Goal: Transaction & Acquisition: Purchase product/service

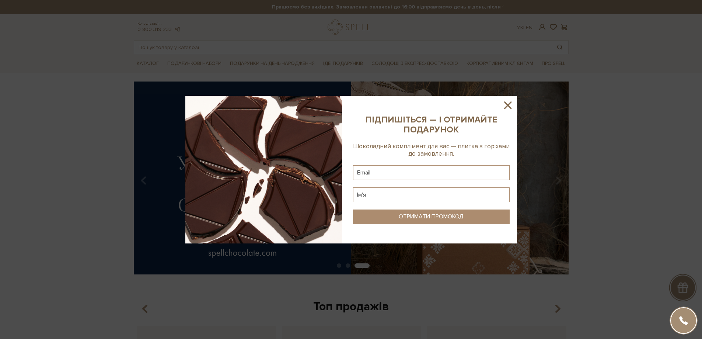
click at [508, 104] on icon at bounding box center [507, 104] width 7 height 7
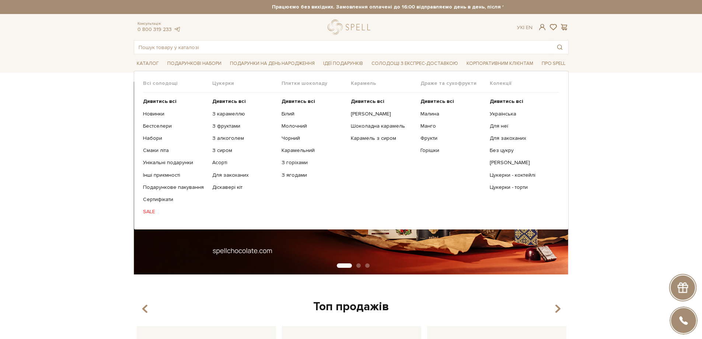
click at [151, 208] on ul "Дивитись всі Новинки Бестселери Набори Смаки літа Інші приємності" at bounding box center [177, 156] width 69 height 128
click at [151, 211] on link "SALE" at bounding box center [175, 211] width 64 height 7
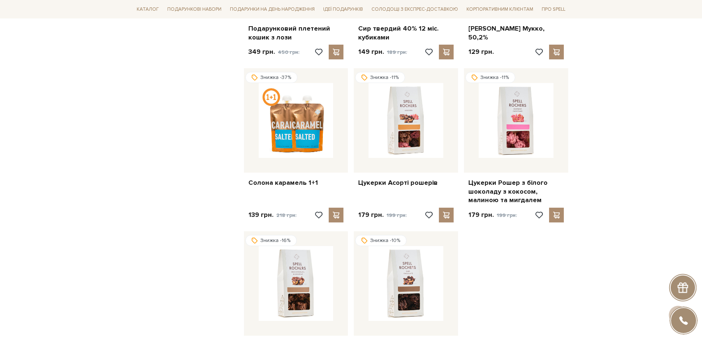
scroll to position [810, 0]
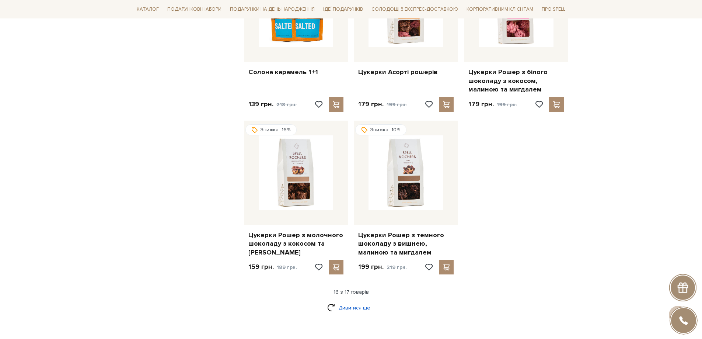
click at [346, 301] on link "Дивитися ще" at bounding box center [351, 307] width 48 height 13
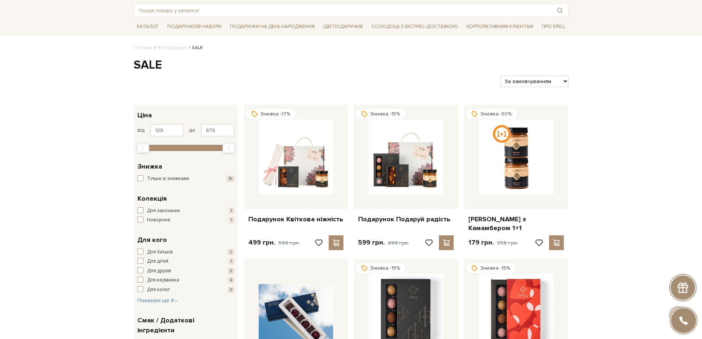
scroll to position [0, 0]
